Goal: Transaction & Acquisition: Purchase product/service

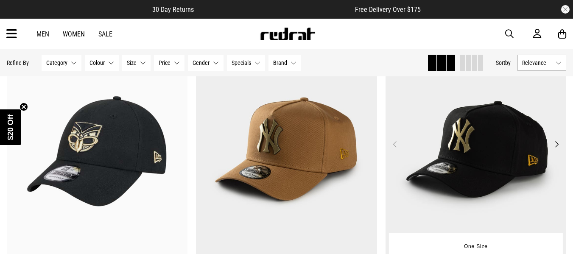
click at [556, 144] on button "Next" at bounding box center [557, 144] width 11 height 10
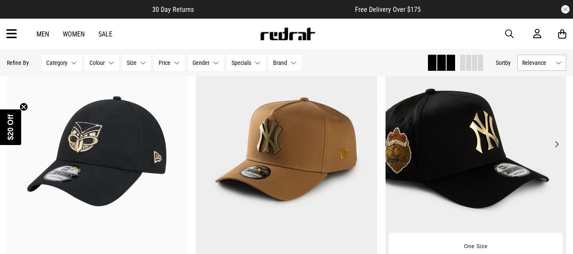
click at [558, 144] on button "Next" at bounding box center [557, 144] width 11 height 10
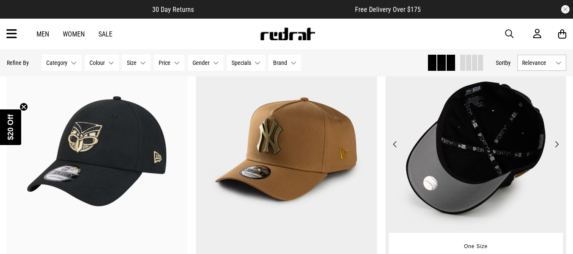
click at [558, 144] on button "Next" at bounding box center [557, 144] width 11 height 10
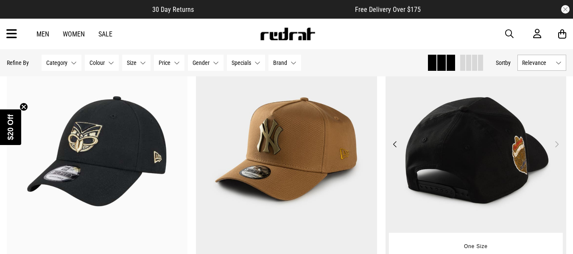
click at [558, 144] on button "Next" at bounding box center [557, 144] width 11 height 10
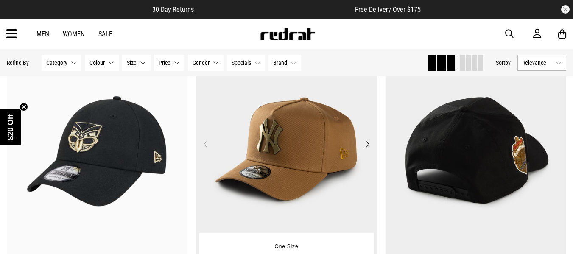
click at [366, 145] on button "Next" at bounding box center [368, 144] width 11 height 10
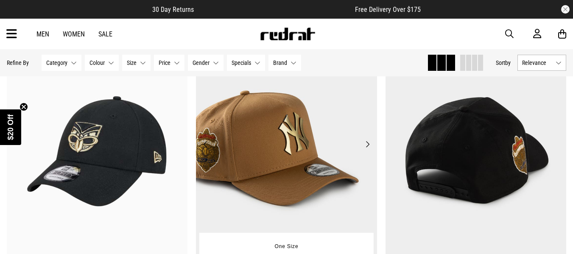
click at [367, 145] on button "Next" at bounding box center [368, 144] width 11 height 10
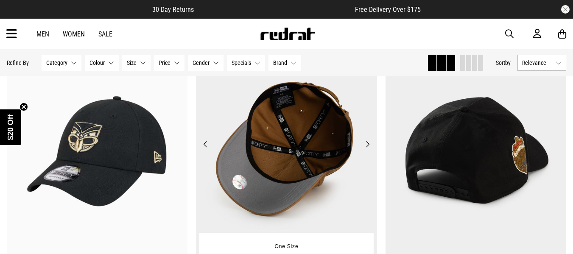
click at [367, 145] on button "Next" at bounding box center [368, 144] width 11 height 10
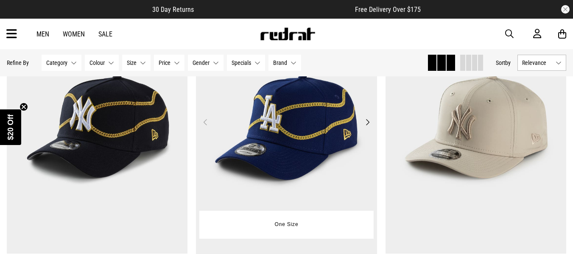
scroll to position [467, 0]
click at [368, 122] on button "Next" at bounding box center [368, 122] width 11 height 10
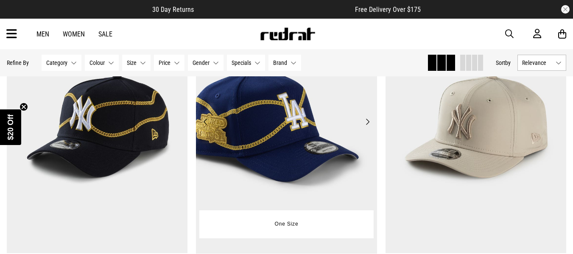
click at [368, 122] on button "Next" at bounding box center [368, 122] width 11 height 10
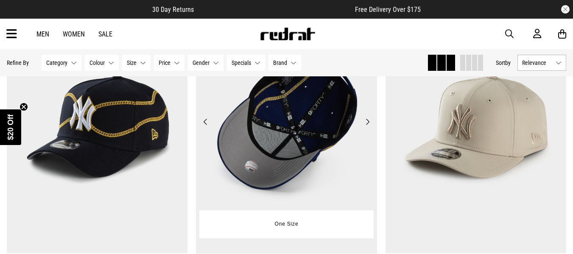
click at [368, 122] on button "Next" at bounding box center [368, 122] width 11 height 10
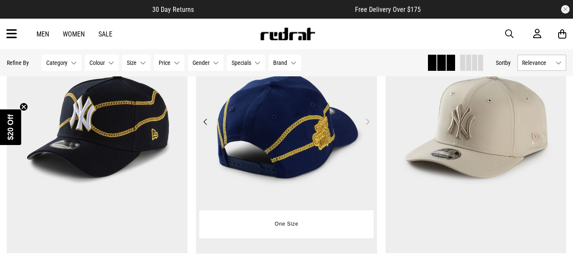
click at [368, 122] on button "Next" at bounding box center [368, 122] width 11 height 10
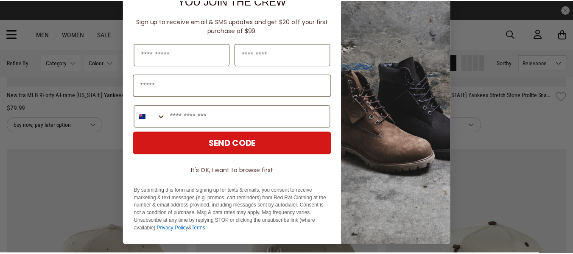
scroll to position [0, 0]
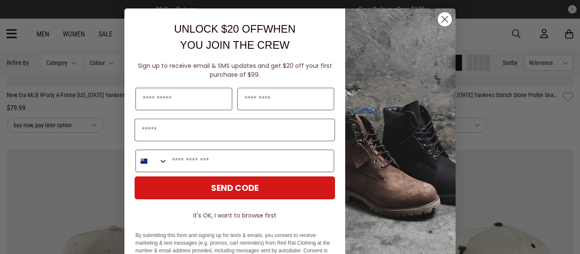
click at [439, 21] on circle "Close dialog" at bounding box center [445, 19] width 14 height 14
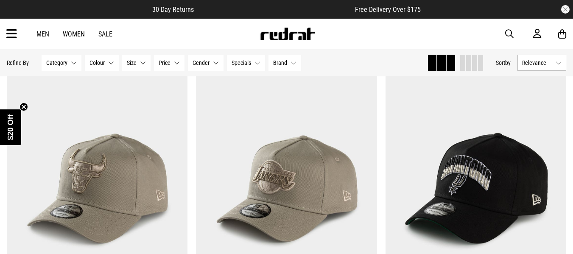
scroll to position [1358, 0]
click at [367, 186] on button "Next" at bounding box center [368, 184] width 11 height 10
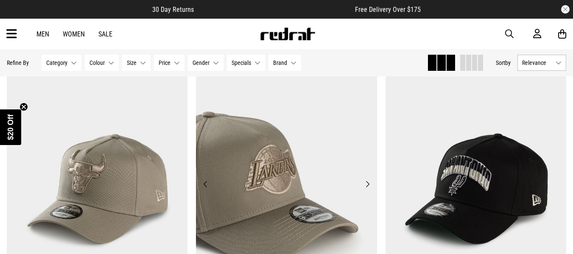
click at [367, 186] on button "Next" at bounding box center [368, 184] width 11 height 10
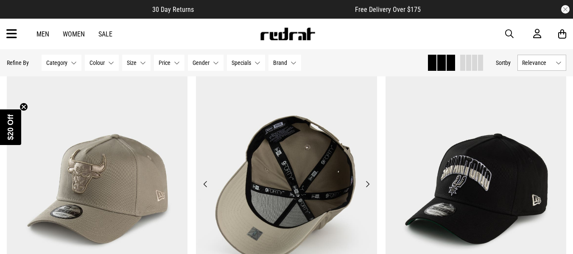
click at [367, 186] on button "Next" at bounding box center [368, 184] width 11 height 10
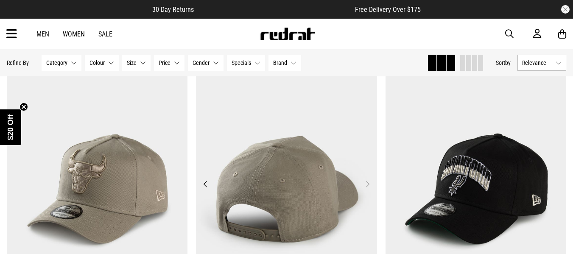
click at [367, 186] on button "Next" at bounding box center [368, 184] width 11 height 10
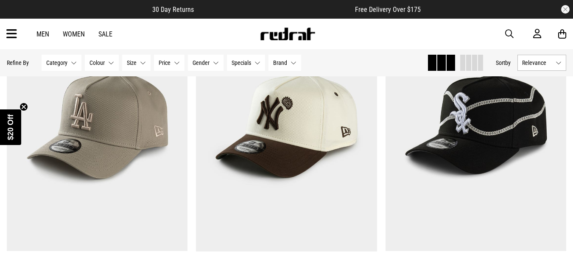
scroll to position [1104, 0]
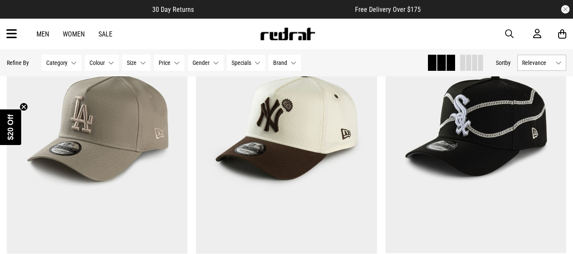
click at [68, 65] on button "Category None selected" at bounding box center [62, 63] width 40 height 16
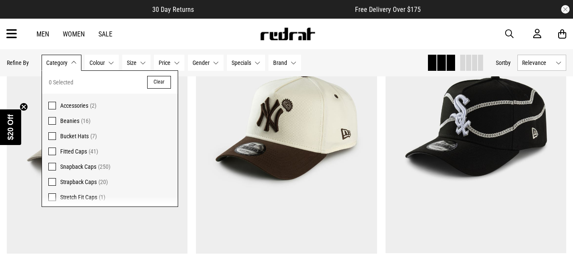
click at [76, 149] on span "Fitted Caps" at bounding box center [73, 151] width 27 height 7
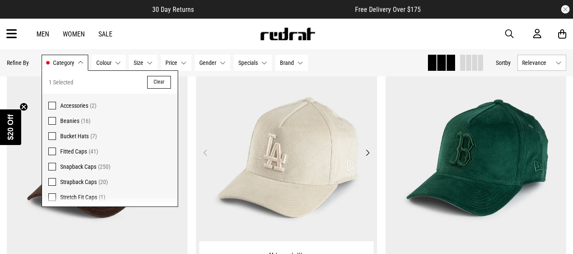
scroll to position [1071, 0]
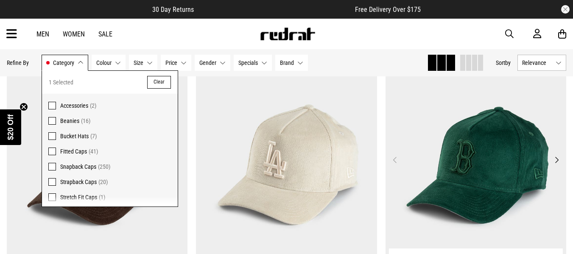
click at [559, 158] on button "Next" at bounding box center [557, 160] width 11 height 10
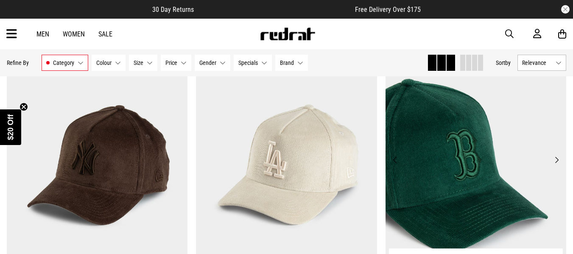
click at [559, 162] on button "Next" at bounding box center [557, 160] width 11 height 10
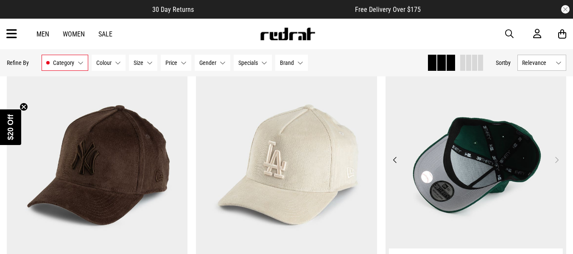
click at [559, 162] on button "Next" at bounding box center [557, 160] width 11 height 10
click at [558, 163] on button "Next" at bounding box center [557, 160] width 11 height 10
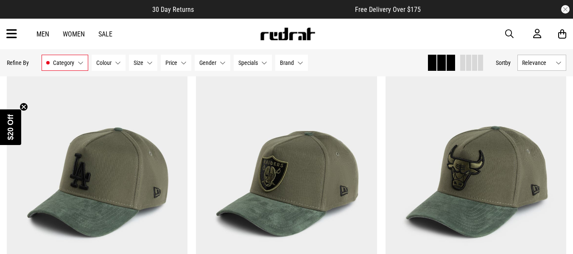
scroll to position [2048, 0]
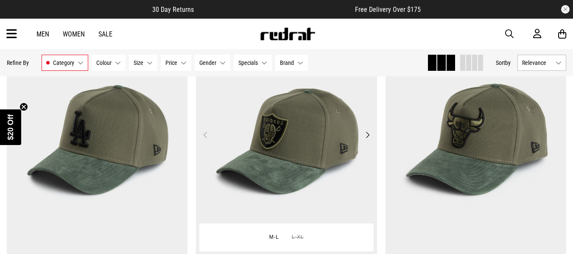
click at [368, 138] on button "Next" at bounding box center [368, 135] width 11 height 10
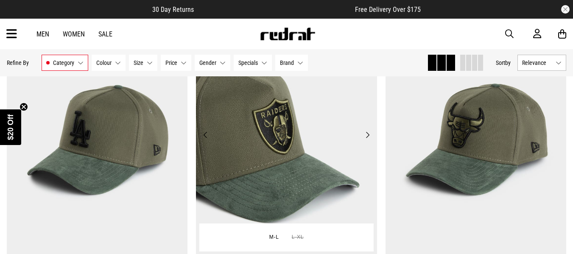
click at [368, 138] on button "Next" at bounding box center [368, 135] width 11 height 10
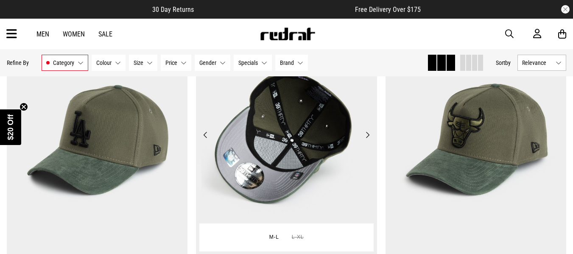
click at [368, 138] on button "Next" at bounding box center [368, 135] width 11 height 10
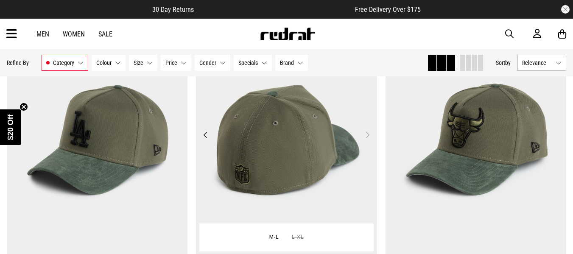
click at [368, 138] on button "Next" at bounding box center [368, 135] width 11 height 10
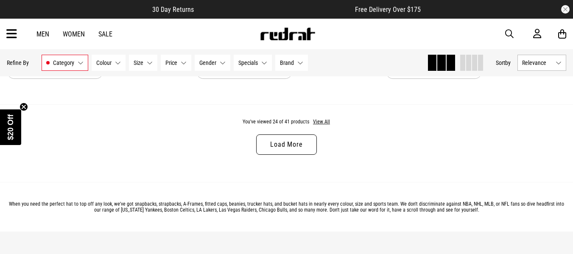
scroll to position [2600, 0]
click at [272, 142] on link "Load More" at bounding box center [286, 144] width 60 height 20
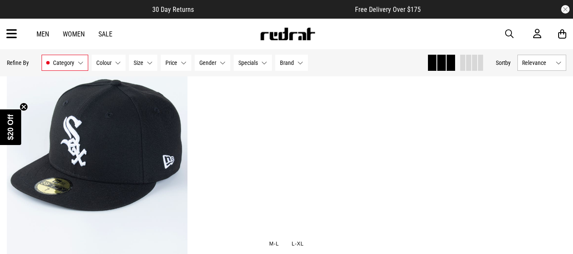
scroll to position [3916, 0]
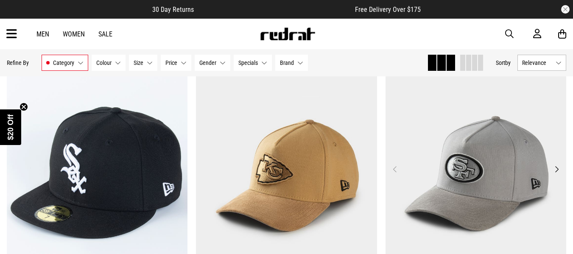
click at [557, 172] on button "Next" at bounding box center [557, 169] width 11 height 10
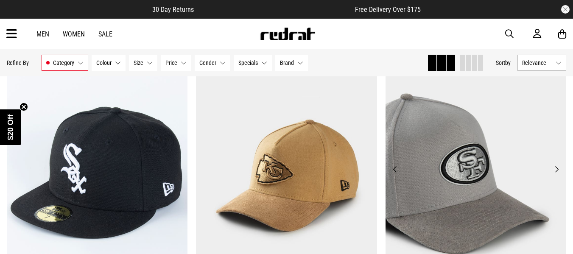
click at [557, 172] on button "Next" at bounding box center [557, 169] width 11 height 10
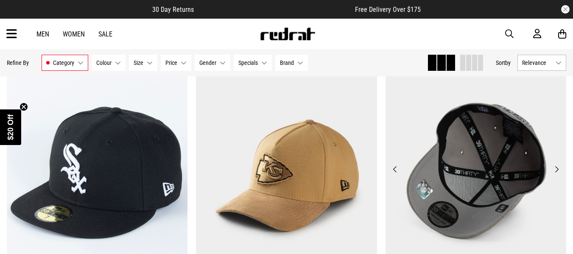
click at [557, 172] on button "Next" at bounding box center [557, 169] width 11 height 10
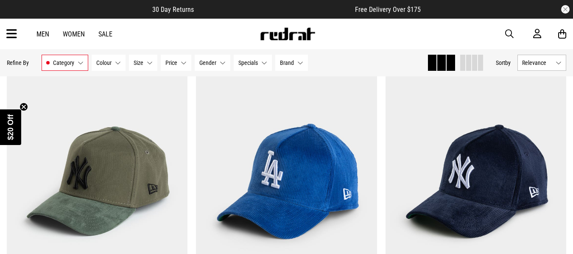
scroll to position [2345, 0]
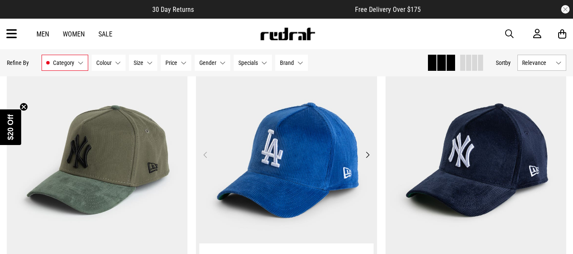
click at [366, 157] on button "Next" at bounding box center [368, 155] width 11 height 10
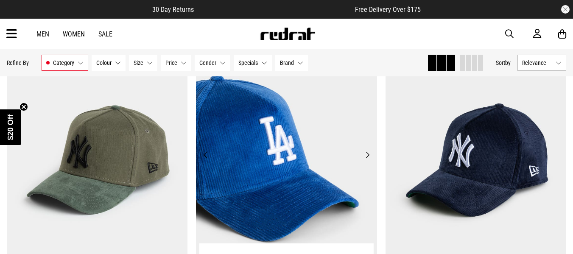
click at [366, 157] on button "Next" at bounding box center [368, 155] width 11 height 10
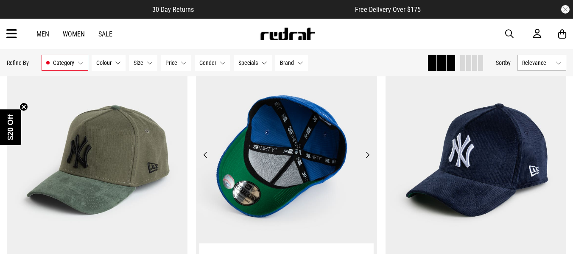
click at [366, 157] on button "Next" at bounding box center [368, 155] width 11 height 10
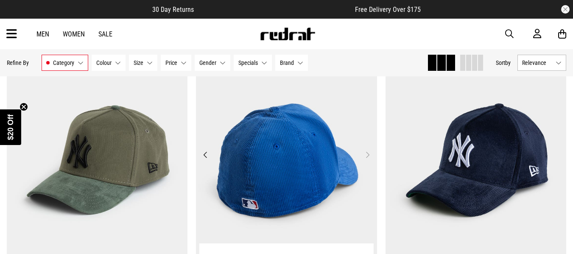
click at [366, 157] on button "Next" at bounding box center [368, 155] width 11 height 10
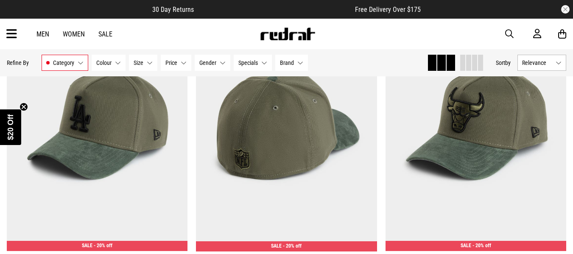
scroll to position [2048, 0]
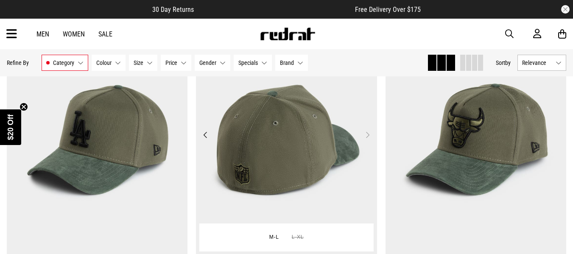
click at [366, 140] on button "Next" at bounding box center [368, 135] width 11 height 10
click at [367, 137] on button "Next" at bounding box center [368, 135] width 11 height 10
click at [368, 137] on button "Next" at bounding box center [368, 135] width 11 height 10
click at [206, 137] on button "Previous" at bounding box center [205, 135] width 11 height 10
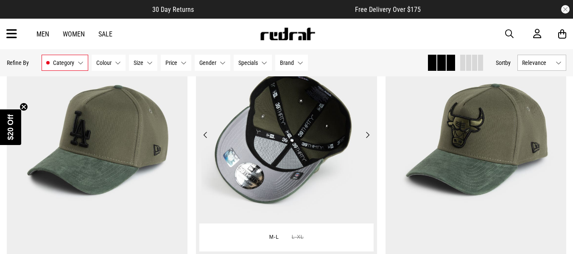
click at [206, 137] on button "Previous" at bounding box center [205, 135] width 11 height 10
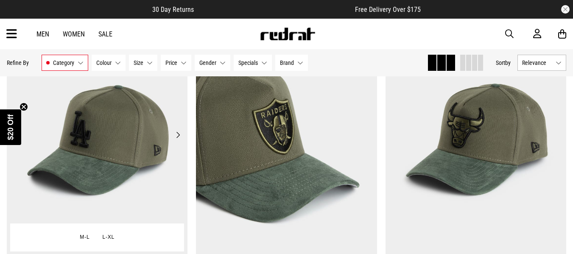
click at [182, 140] on button "Next" at bounding box center [178, 135] width 11 height 10
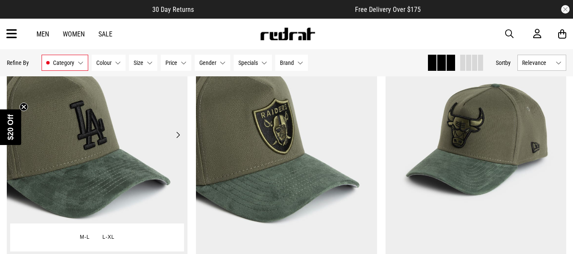
click at [182, 140] on button "Next" at bounding box center [178, 135] width 11 height 10
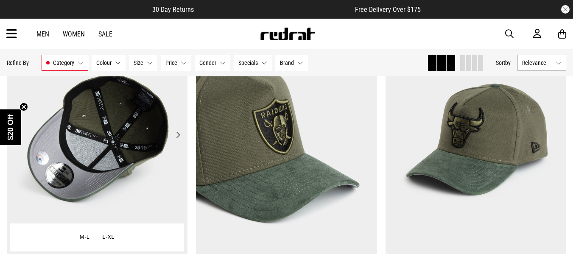
click at [182, 140] on button "Next" at bounding box center [178, 135] width 11 height 10
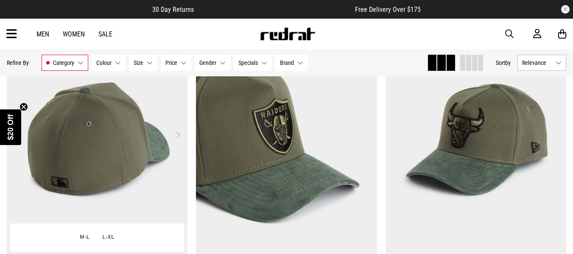
click at [182, 140] on button "Next" at bounding box center [178, 135] width 11 height 10
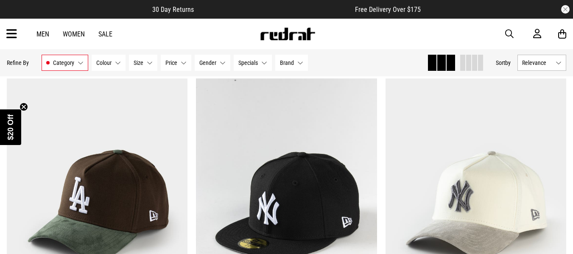
scroll to position [392, 0]
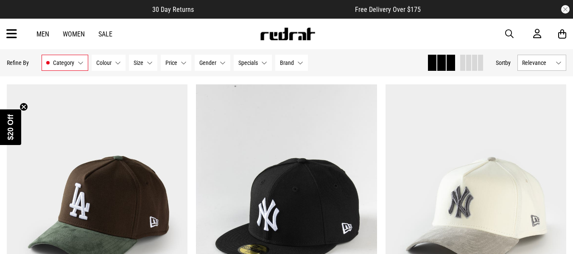
click at [102, 35] on link "Sale" at bounding box center [105, 34] width 14 height 8
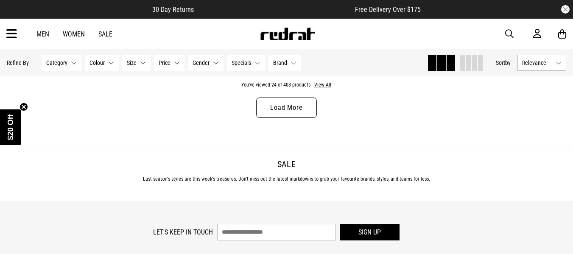
scroll to position [2632, 0]
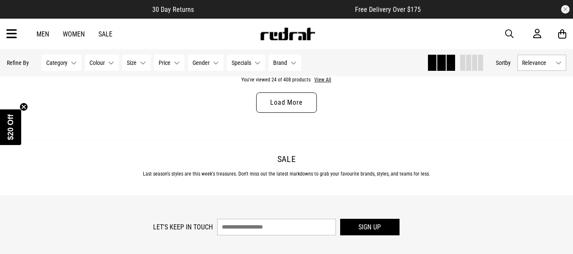
drag, startPoint x: 295, startPoint y: 100, endPoint x: 305, endPoint y: 118, distance: 20.9
click at [295, 100] on link "Load More" at bounding box center [286, 103] width 60 height 20
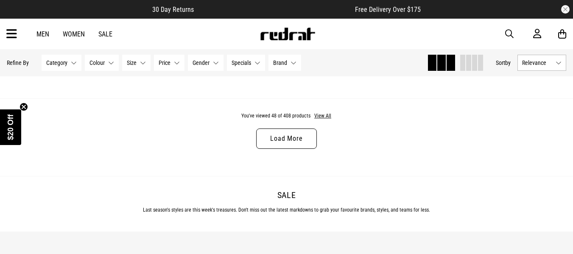
scroll to position [5136, 0]
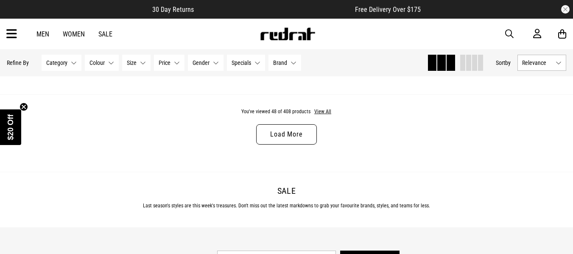
drag, startPoint x: 289, startPoint y: 143, endPoint x: 300, endPoint y: 149, distance: 12.5
click at [289, 143] on link "Load More" at bounding box center [286, 134] width 60 height 20
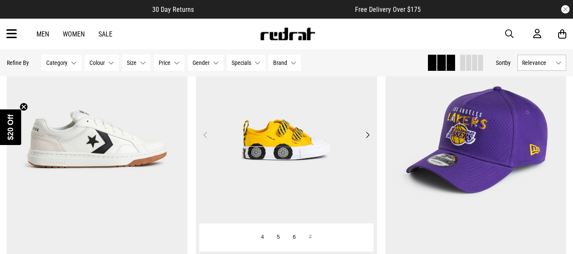
scroll to position [5221, 0]
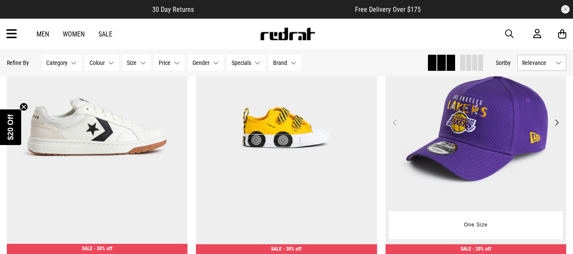
click at [559, 128] on button "Next" at bounding box center [557, 123] width 11 height 10
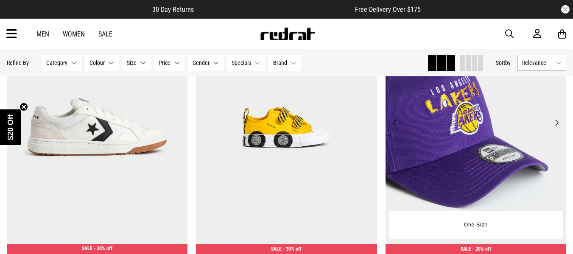
click at [559, 128] on button "Next" at bounding box center [557, 123] width 11 height 10
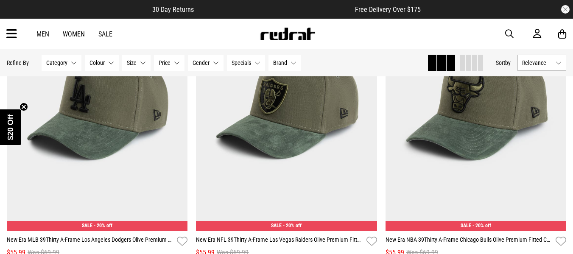
scroll to position [5751, 0]
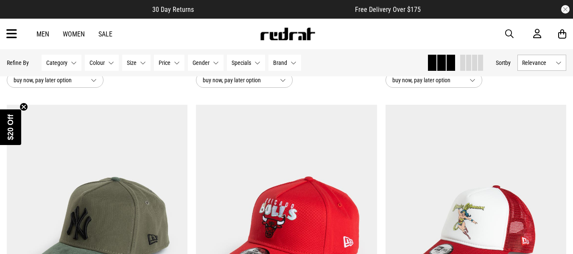
click at [104, 34] on link "Sale" at bounding box center [105, 34] width 14 height 8
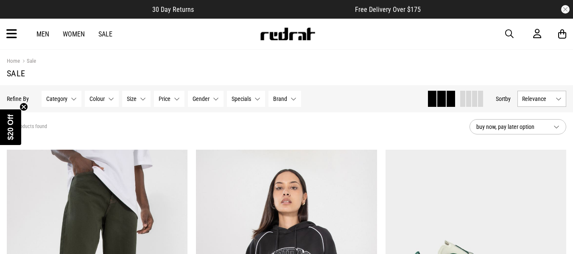
click at [214, 103] on button "Gender None selected" at bounding box center [206, 99] width 36 height 16
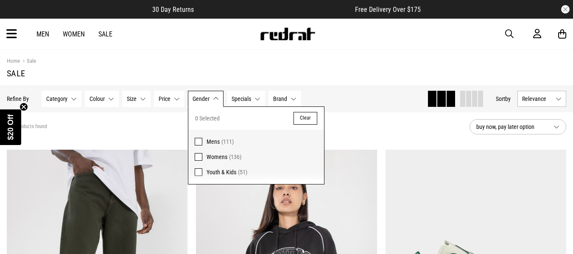
click at [216, 140] on span "Mens" at bounding box center [213, 141] width 13 height 7
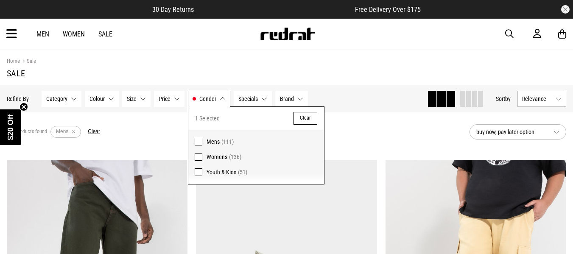
click at [353, 135] on div "111 products found Active Filters Mens Clear" at bounding box center [235, 131] width 456 height 25
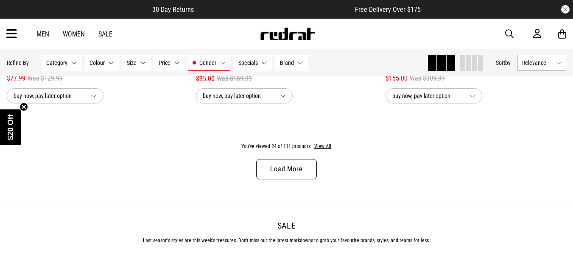
scroll to position [2589, 0]
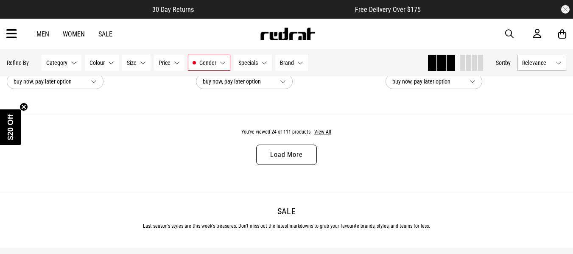
click at [287, 159] on link "Load More" at bounding box center [286, 155] width 60 height 20
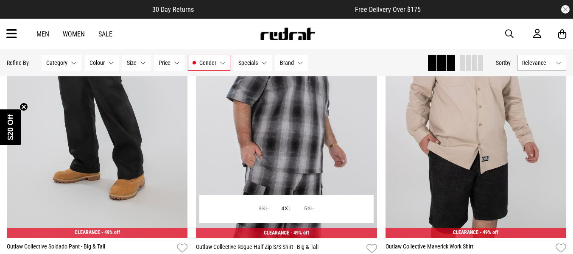
scroll to position [3608, 0]
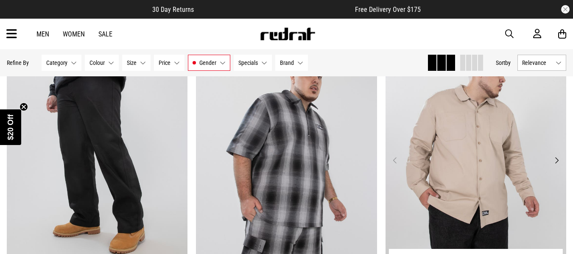
click at [558, 166] on button "Next" at bounding box center [557, 160] width 11 height 10
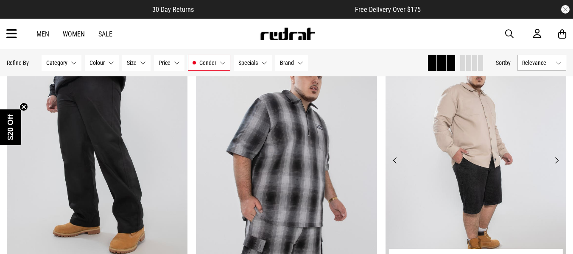
click at [558, 166] on button "Next" at bounding box center [557, 160] width 11 height 10
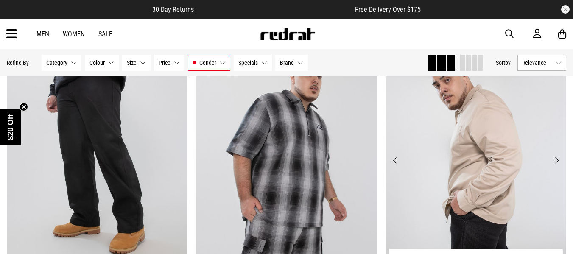
click at [558, 166] on button "Next" at bounding box center [557, 160] width 11 height 10
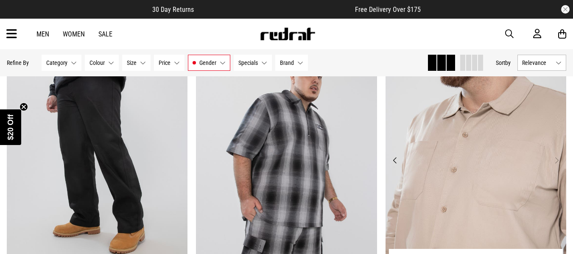
click at [558, 166] on button "Next" at bounding box center [557, 160] width 11 height 10
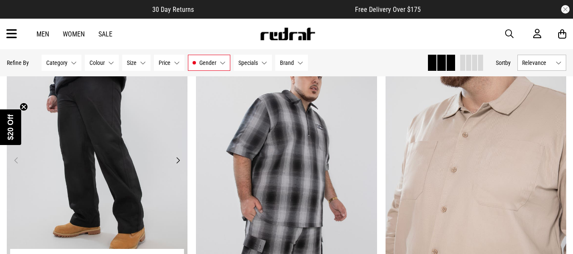
click at [181, 166] on button "Next" at bounding box center [178, 160] width 11 height 10
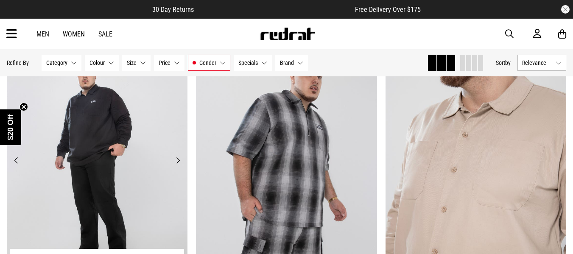
click at [180, 166] on button "Next" at bounding box center [178, 160] width 11 height 10
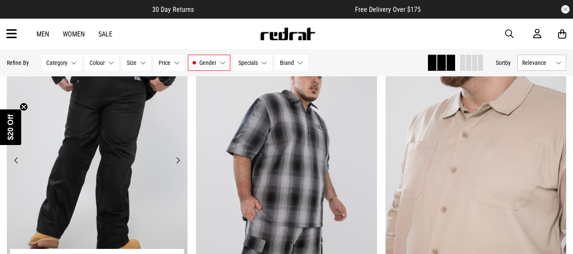
click at [180, 166] on button "Next" at bounding box center [178, 160] width 11 height 10
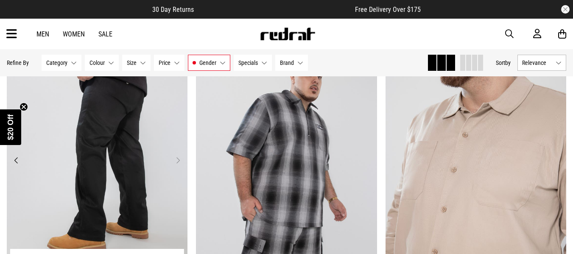
click at [180, 166] on button "Next" at bounding box center [178, 160] width 11 height 10
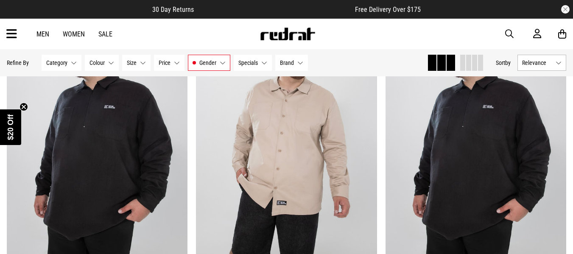
scroll to position [3948, 0]
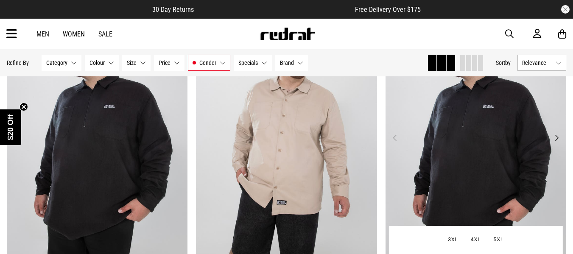
click at [556, 143] on button "Next" at bounding box center [557, 138] width 11 height 10
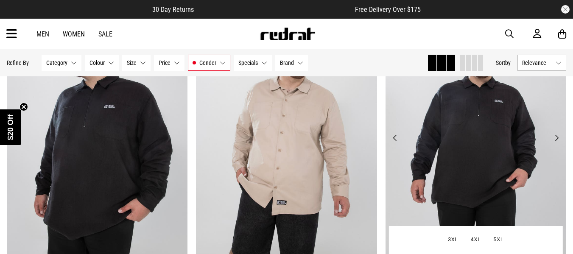
click at [557, 143] on button "Next" at bounding box center [557, 138] width 11 height 10
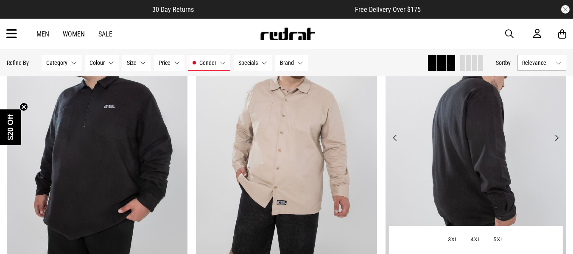
click at [557, 143] on button "Next" at bounding box center [557, 138] width 11 height 10
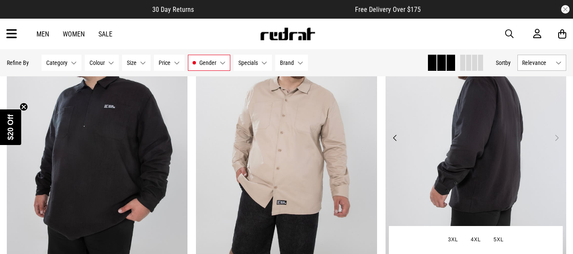
click at [557, 143] on button "Next" at bounding box center [557, 138] width 11 height 10
drag, startPoint x: 558, startPoint y: 144, endPoint x: 550, endPoint y: 147, distance: 8.2
click at [557, 143] on button "Next" at bounding box center [557, 138] width 11 height 10
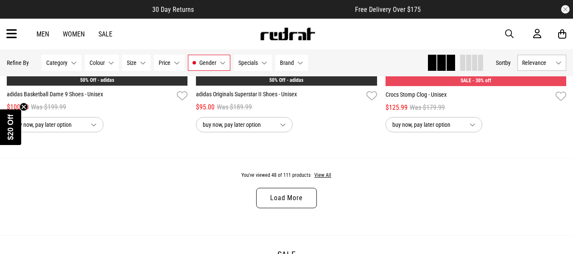
scroll to position [5179, 0]
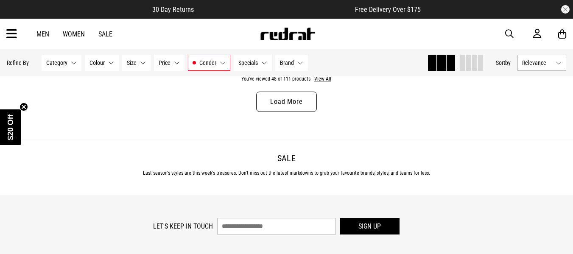
click at [276, 112] on link "Load More" at bounding box center [286, 102] width 60 height 20
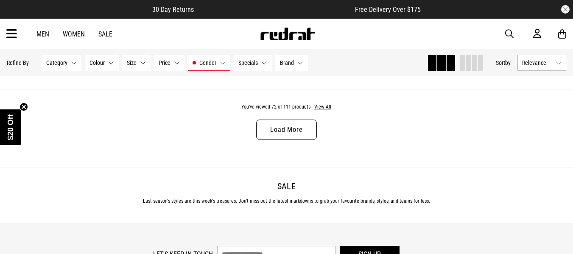
scroll to position [7683, 0]
click at [298, 141] on link "Load More" at bounding box center [286, 131] width 60 height 20
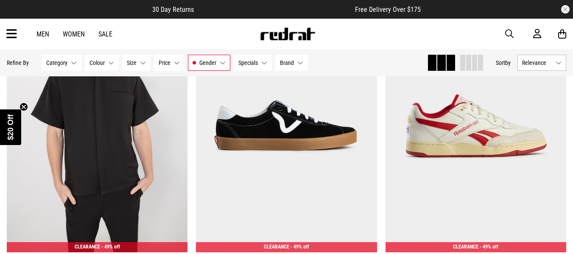
scroll to position [7746, 0]
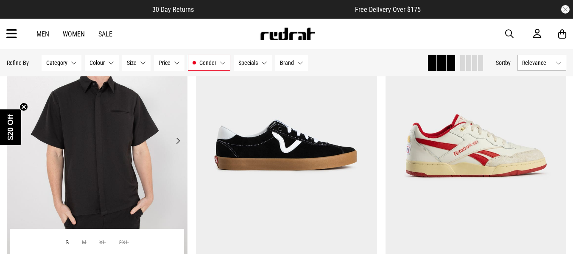
click at [176, 146] on button "Next" at bounding box center [178, 141] width 11 height 10
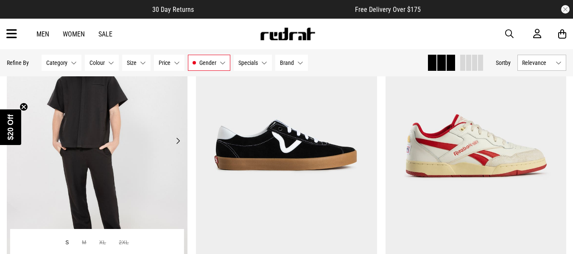
click at [178, 146] on button "Next" at bounding box center [178, 141] width 11 height 10
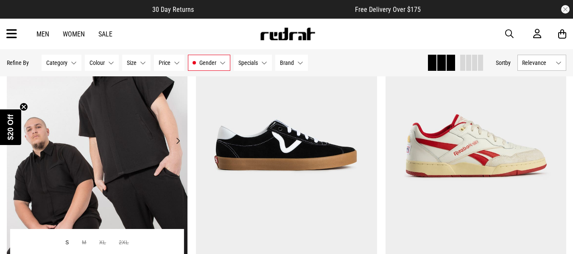
click at [178, 146] on button "Next" at bounding box center [178, 141] width 11 height 10
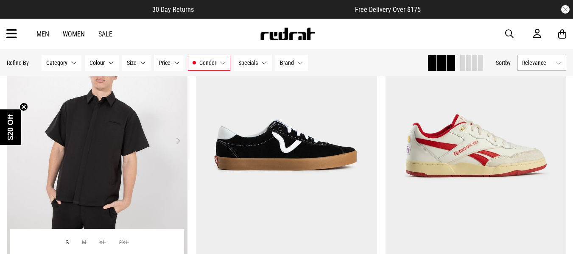
click at [178, 146] on button "Next" at bounding box center [178, 141] width 11 height 10
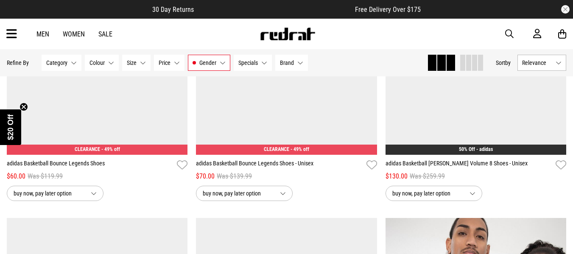
scroll to position [7067, 0]
